Goal: Navigation & Orientation: Find specific page/section

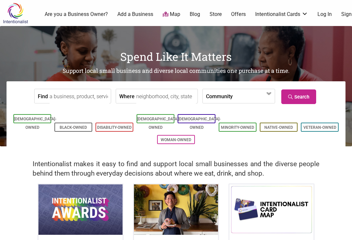
click at [238, 12] on link "Offers" at bounding box center [238, 14] width 15 height 7
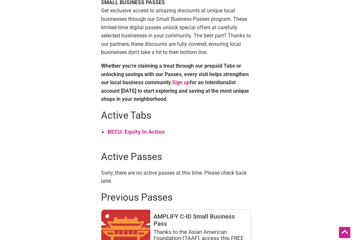
scroll to position [198, 0]
click at [157, 129] on strong "BECU: Equity In Action" at bounding box center [135, 132] width 57 height 7
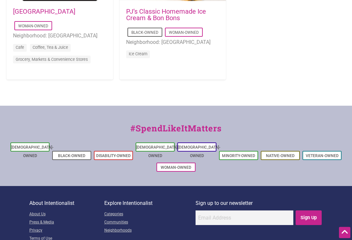
scroll to position [745, 0]
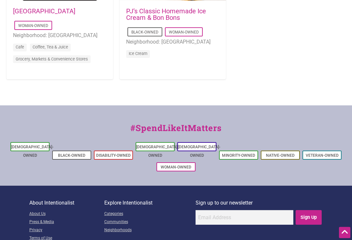
click at [277, 136] on div "#SpendLikeItMatters" at bounding box center [176, 131] width 352 height 19
click at [279, 151] on li "Native-Owned" at bounding box center [280, 155] width 39 height 9
click at [183, 165] on link "Woman-Owned" at bounding box center [176, 167] width 31 height 5
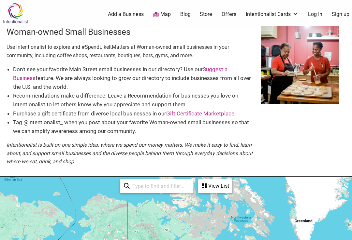
click at [170, 11] on link "Map" at bounding box center [162, 14] width 18 height 7
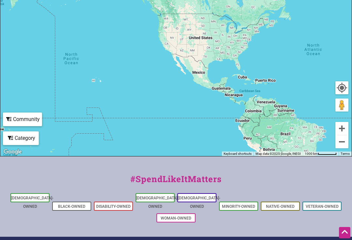
scroll to position [196, 0]
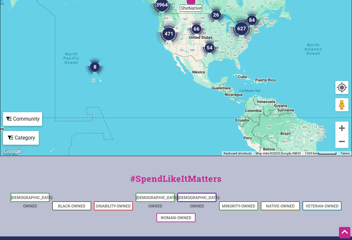
click at [288, 204] on link "Native-Owned" at bounding box center [280, 206] width 29 height 5
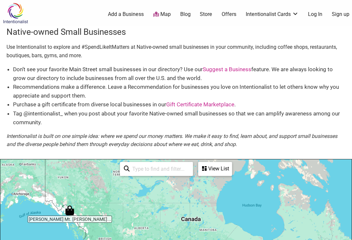
click at [228, 101] on link "Gift Certificate Marketplace" at bounding box center [200, 104] width 68 height 7
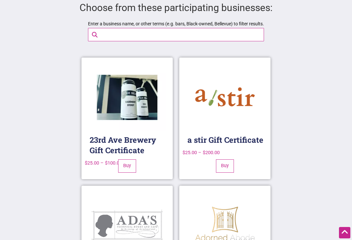
scroll to position [562, 0]
